Goal: Find specific page/section: Find specific page/section

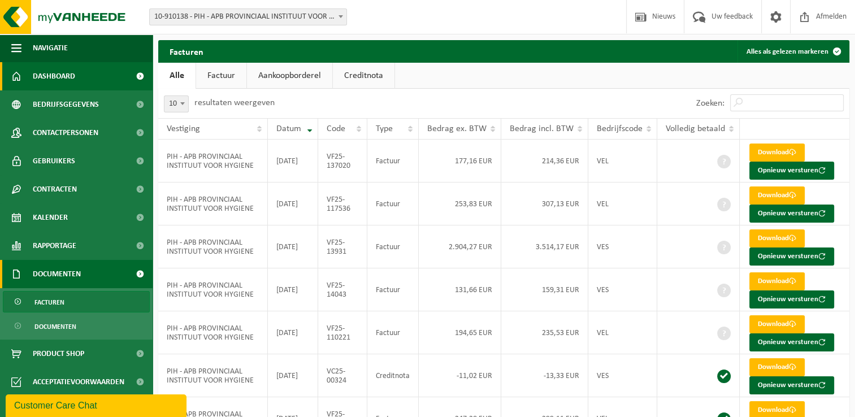
drag, startPoint x: 107, startPoint y: 70, endPoint x: 97, endPoint y: 64, distance: 11.6
click at [106, 70] on link "Dashboard" at bounding box center [76, 76] width 153 height 28
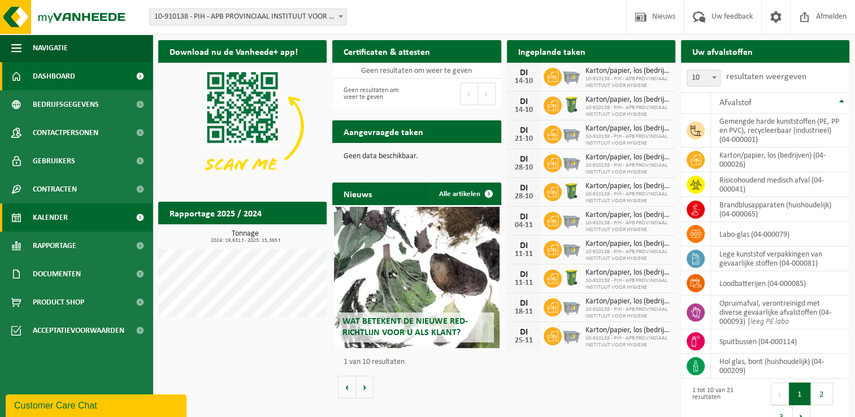
drag, startPoint x: 443, startPoint y: 387, endPoint x: 3, endPoint y: 212, distance: 474.0
click at [443, 387] on div "Wat betekent de nieuwe RED-richtlijn voor u als klant? Market update Market upd…" at bounding box center [416, 301] width 168 height 193
